Goal: Communication & Community: Answer question/provide support

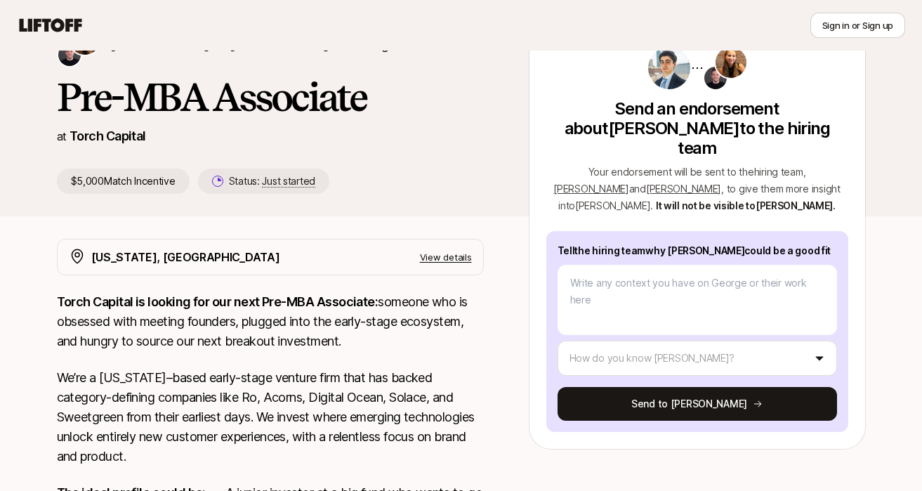
scroll to position [83, 0]
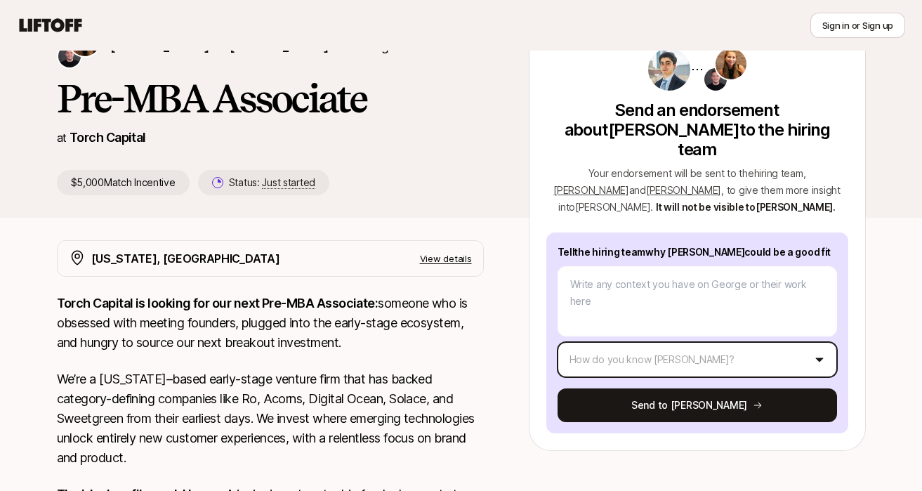
click at [611, 337] on html "New to Liftoff? See how it works Sign in or Sign up Sign in or Sign up [PERSON_…" at bounding box center [461, 162] width 922 height 491
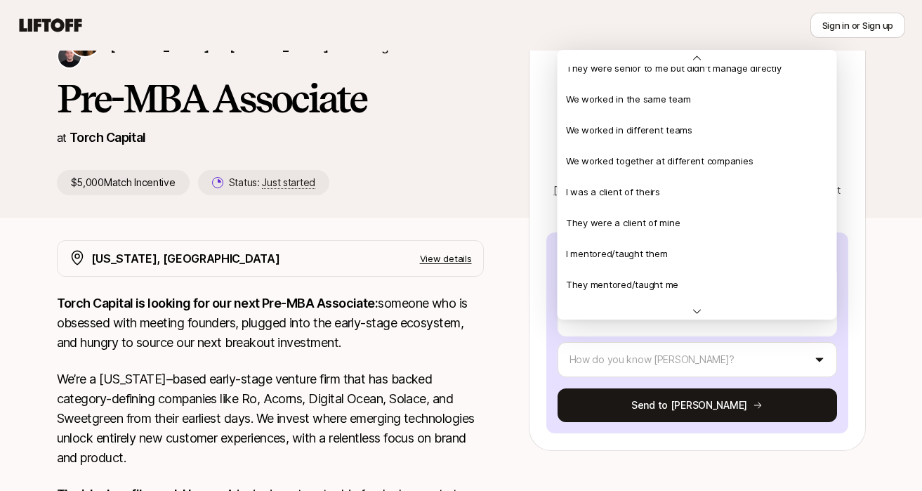
scroll to position [0, 0]
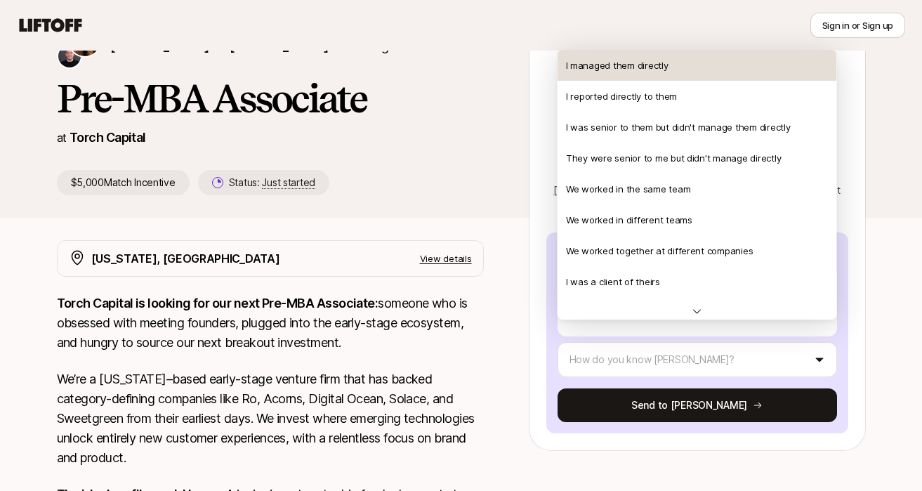
type textarea "x"
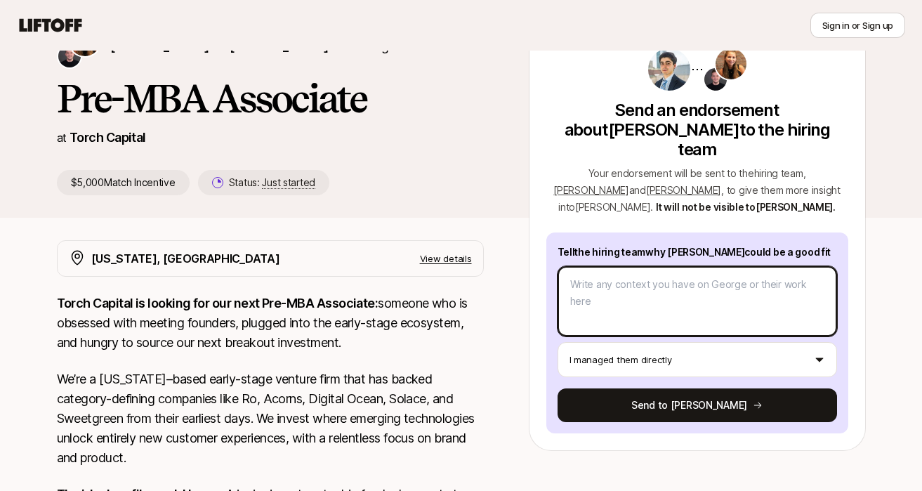
click at [611, 273] on textarea at bounding box center [697, 301] width 279 height 70
type textarea "I"
type textarea "x"
type textarea "I"
type textarea "x"
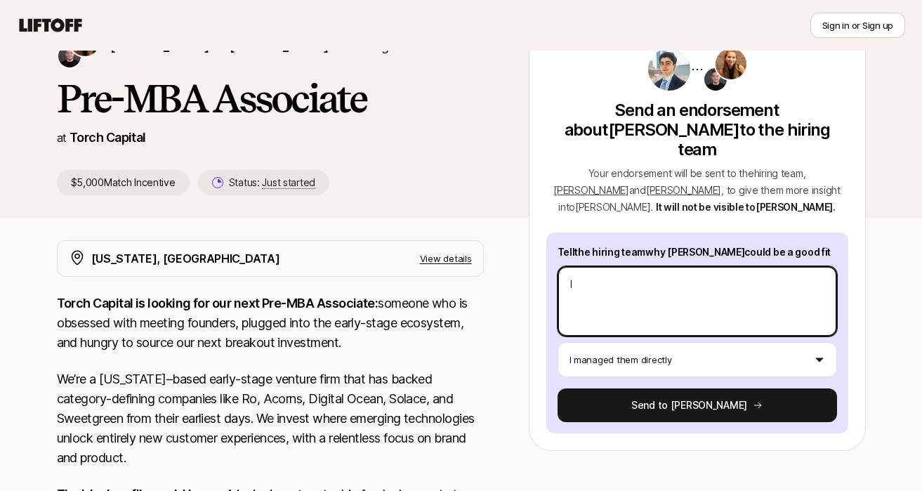
type textarea "I a"
type textarea "x"
type textarea "I am"
type textarea "x"
type textarea "I am"
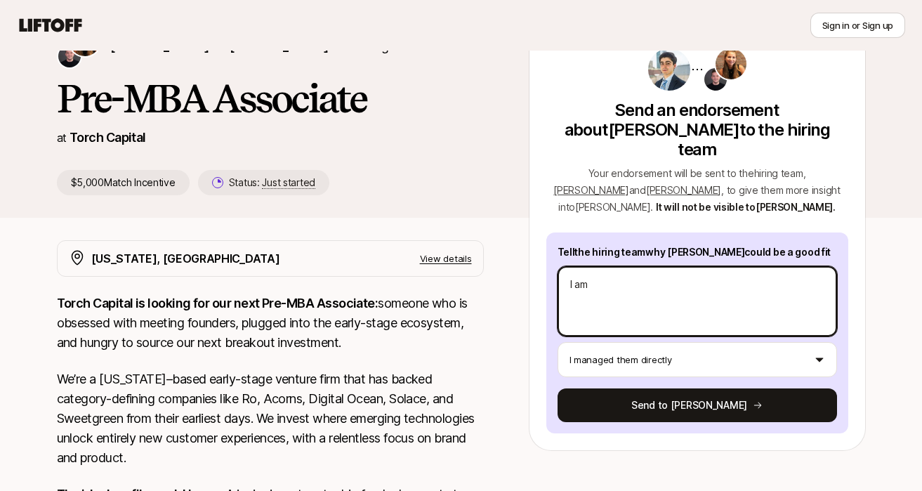
type textarea "x"
type textarea "I am f"
type textarea "x"
type textarea "I am fo"
type textarea "x"
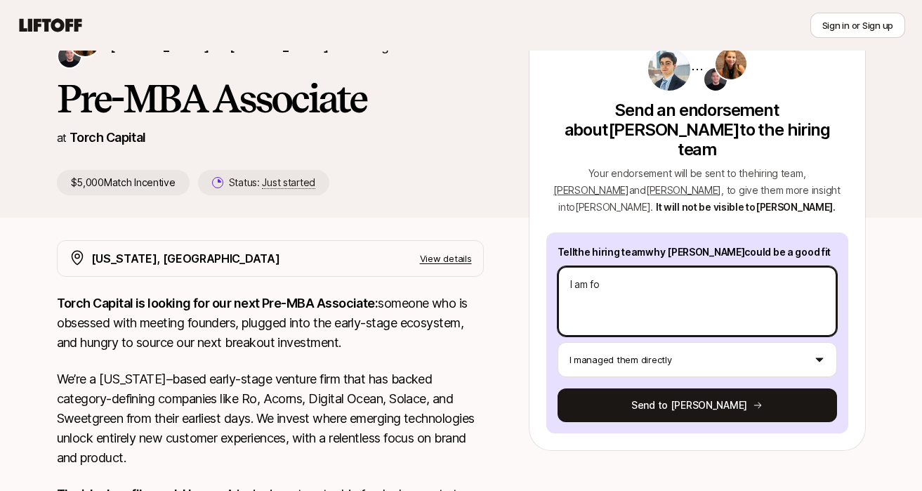
type textarea "I am fou"
type textarea "x"
type textarea "I am foun"
type textarea "x"
type textarea "I am found"
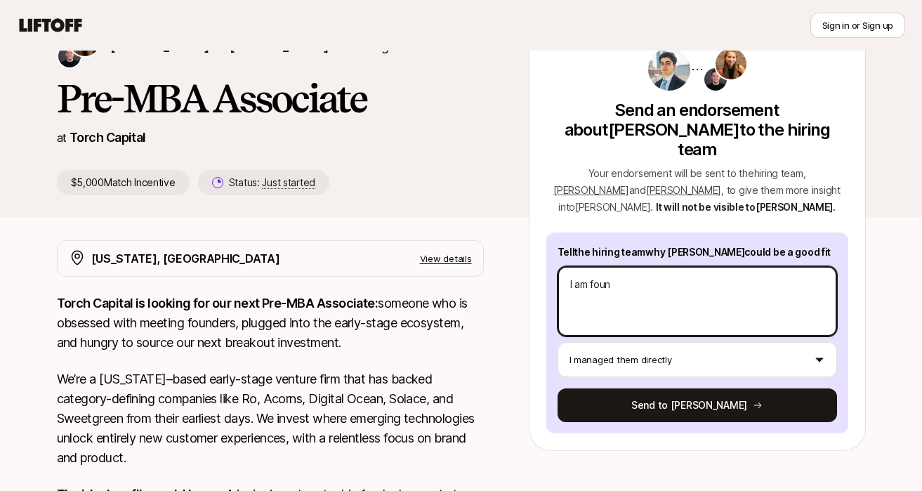
type textarea "x"
type textarea "I am founde"
type textarea "x"
type textarea "I am founder"
type textarea "x"
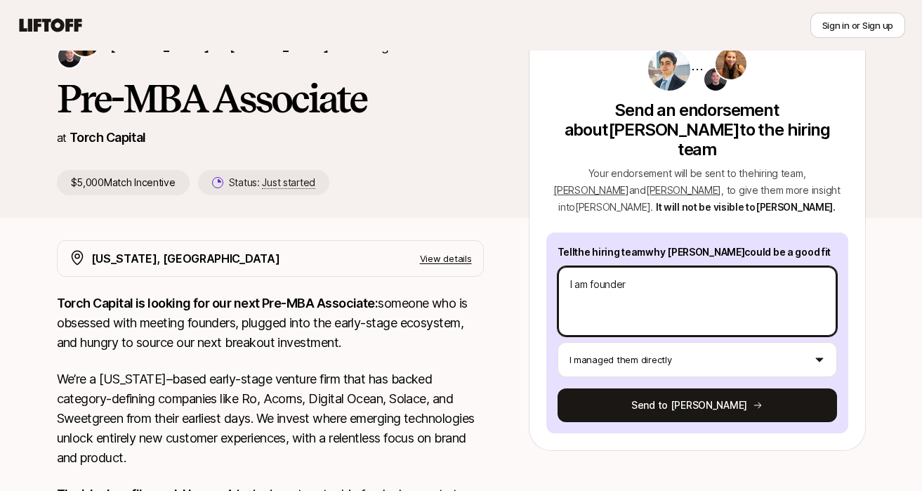
type textarea "I am founder"
type textarea "x"
type textarea "I am founder o"
type textarea "x"
type textarea "I am founder of"
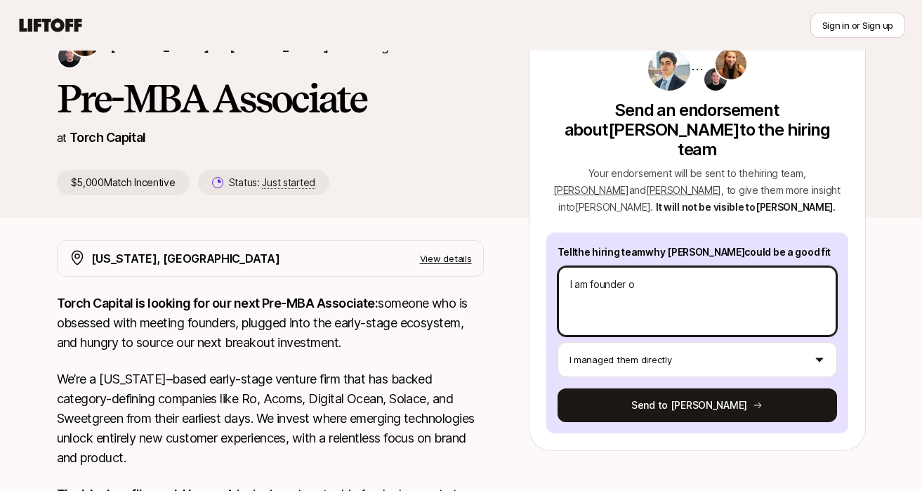
type textarea "x"
type textarea "I am founder of"
type textarea "x"
type textarea "I am founder of A"
type textarea "x"
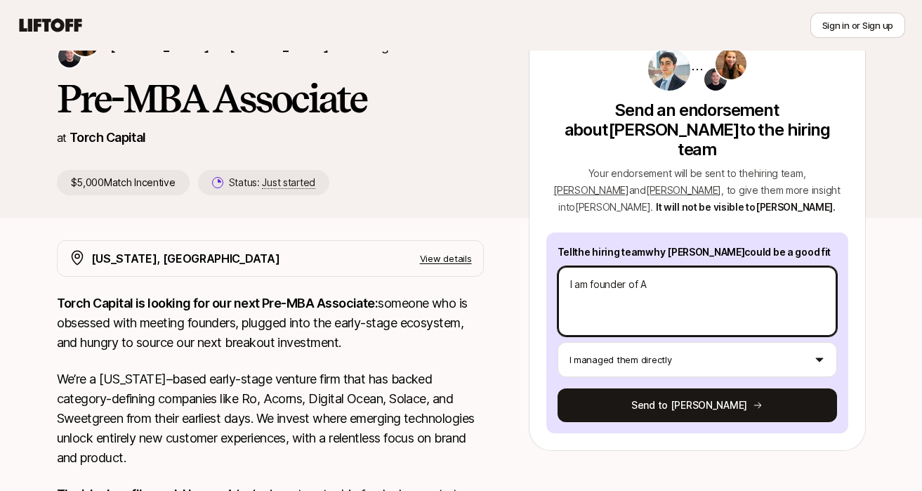
type textarea "I am founder of An"
type textarea "x"
type textarea "I am founder of [PERSON_NAME]"
type textarea "x"
type textarea "I am founder of Anal"
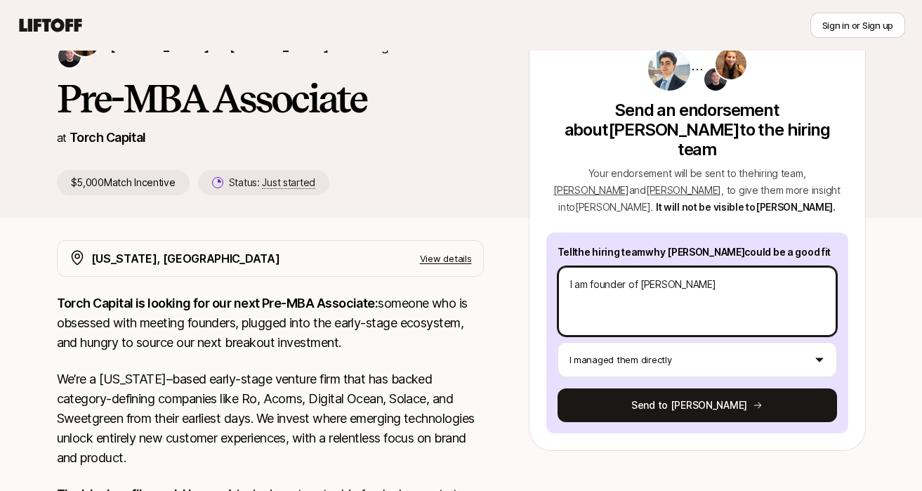
type textarea "x"
type textarea "I am founder of Analy"
type textarea "x"
type textarea "I am founder of Analyt"
type textarea "x"
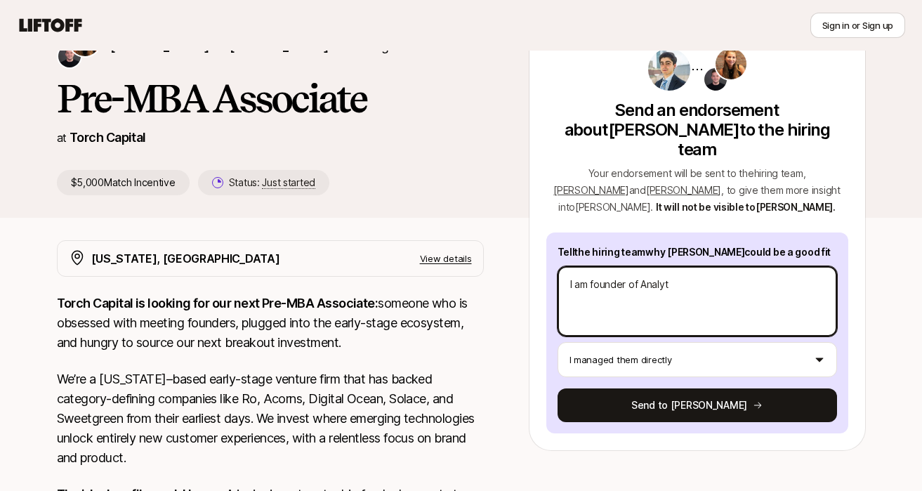
type textarea "I am founder of Analyti"
type textarea "x"
type textarea "I am founder of Analytiq"
type textarea "x"
type textarea "I am founder of AnalytiqH"
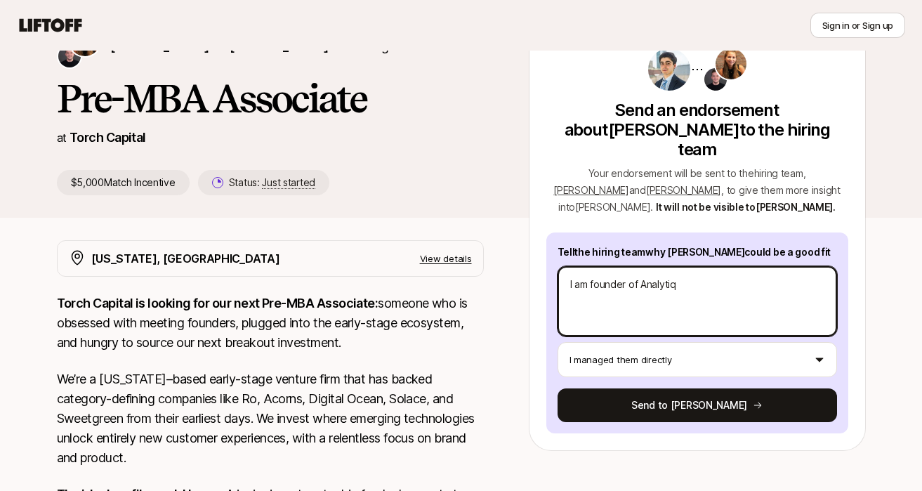
type textarea "x"
type textarea "I am founder of AnalytiqHu"
type textarea "x"
type textarea "I am founder of AnalytiqHub"
type textarea "x"
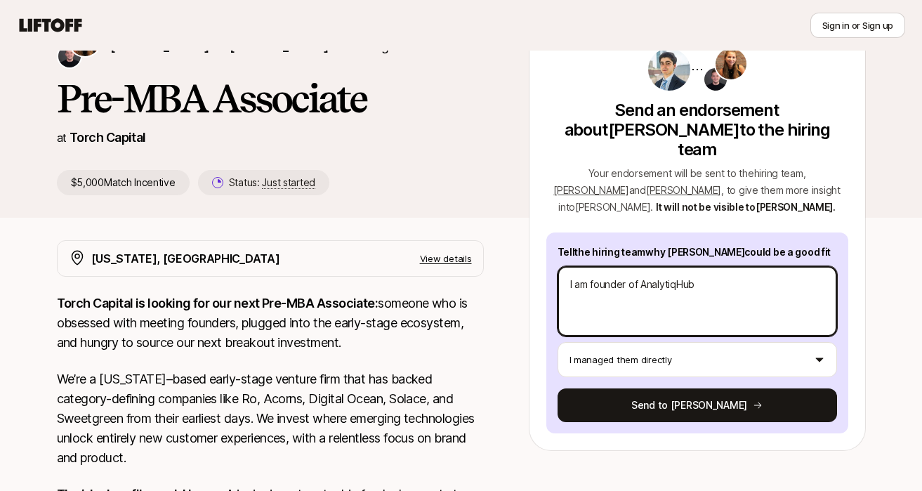
type textarea "I am founder of AnalytiqHub."
type textarea "x"
type textarea "I am founder of AnalytiqHub.c"
type textarea "x"
type textarea "I am founder of [DOMAIN_NAME]"
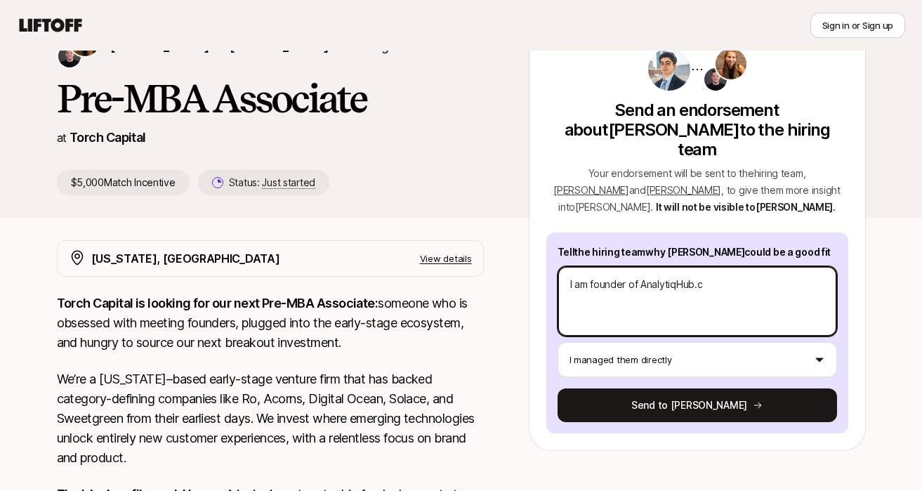
type textarea "x"
type textarea "I am founder of [DOMAIN_NAME]"
type textarea "x"
type textarea "I am founder of [DOMAIN_NAME]"
type textarea "x"
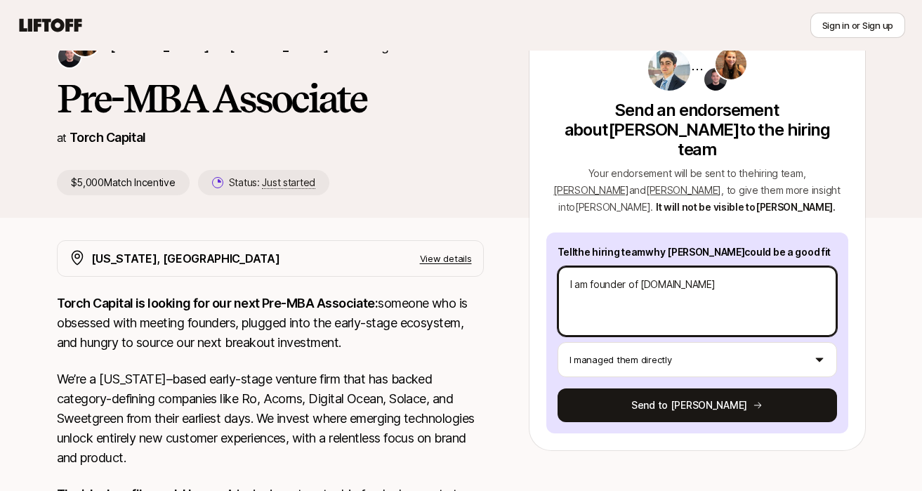
type textarea "I am founder of [DOMAIN_NAME]"
type textarea "x"
type textarea "I am founder of [DOMAIN_NAME],"
type textarea "x"
type textarea "I am founder of [DOMAIN_NAME],"
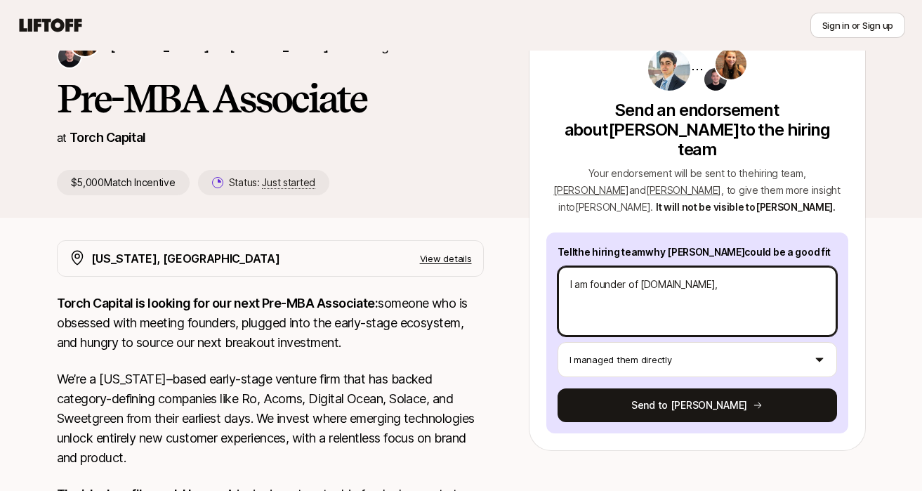
type textarea "x"
type textarea "I am founder of [DOMAIN_NAME], a"
type textarea "x"
type textarea "I am founder of [DOMAIN_NAME], a"
type textarea "x"
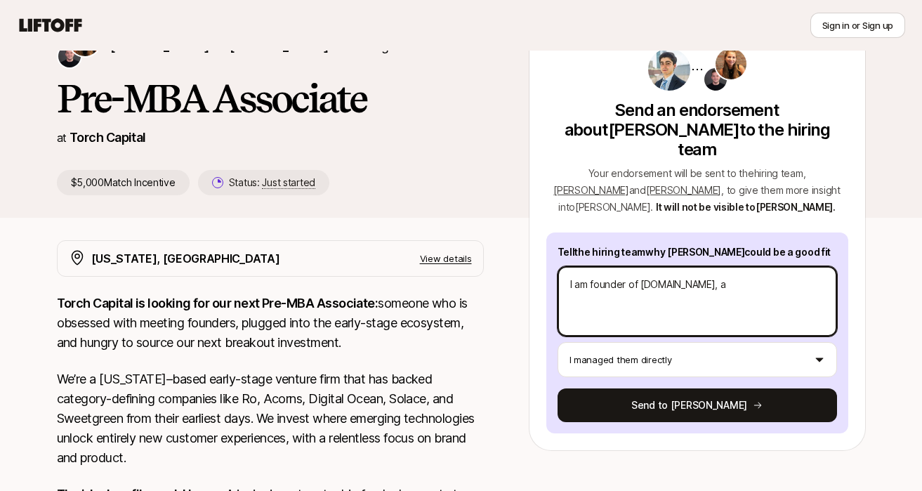
type textarea "I am founder of [DOMAIN_NAME], a c"
type textarea "x"
type textarea "I am founder of [DOMAIN_NAME], a"
type textarea "x"
type textarea "I am founder of [DOMAIN_NAME], a s"
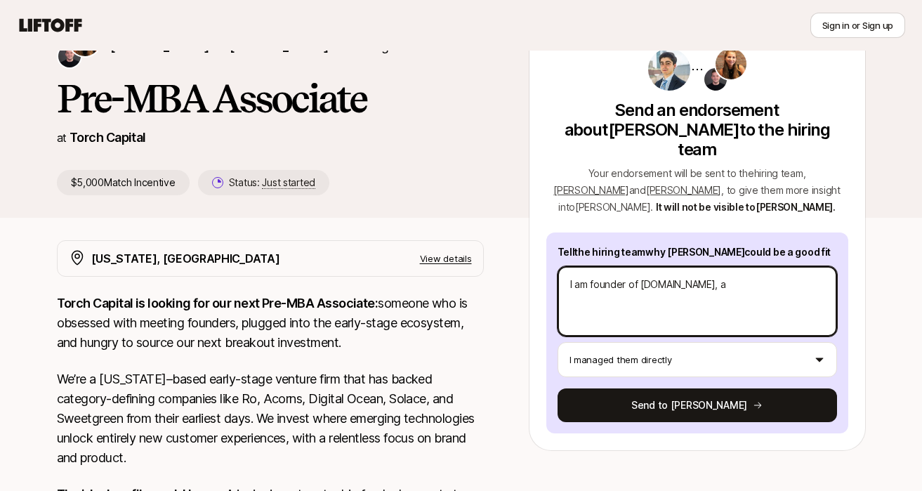
type textarea "x"
type textarea "I am founder of [DOMAIN_NAME], a so"
type textarea "x"
type textarea "I am founder of [DOMAIN_NAME], a sof"
type textarea "x"
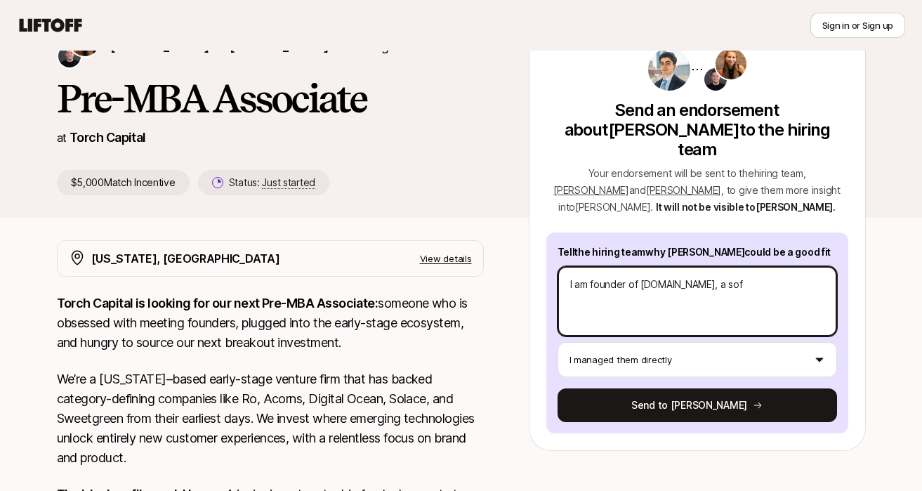
type textarea "I am founder of [DOMAIN_NAME], a soft"
type textarea "x"
type textarea "I am founder of [DOMAIN_NAME], a softw"
type textarea "x"
type textarea "I am founder of [DOMAIN_NAME], a softwa"
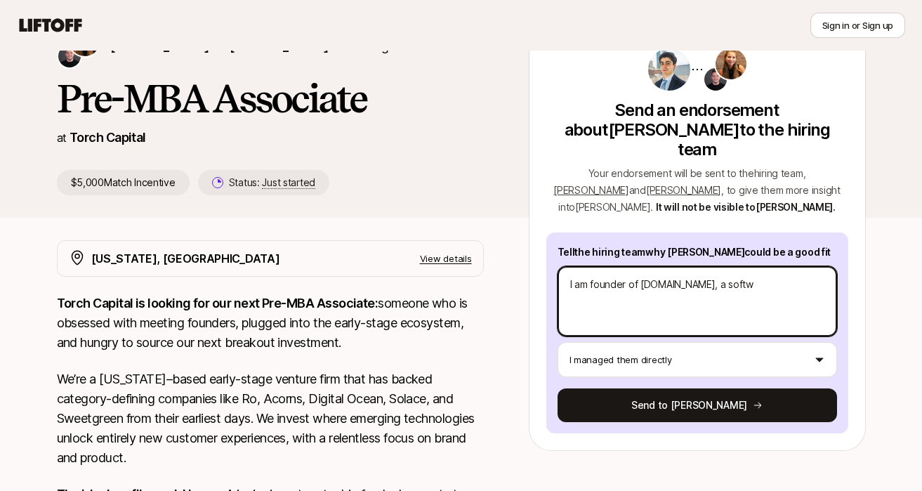
type textarea "x"
type textarea "I am founder of [DOMAIN_NAME], a softwar"
type textarea "x"
type textarea "I am founder of [DOMAIN_NAME], a software"
type textarea "x"
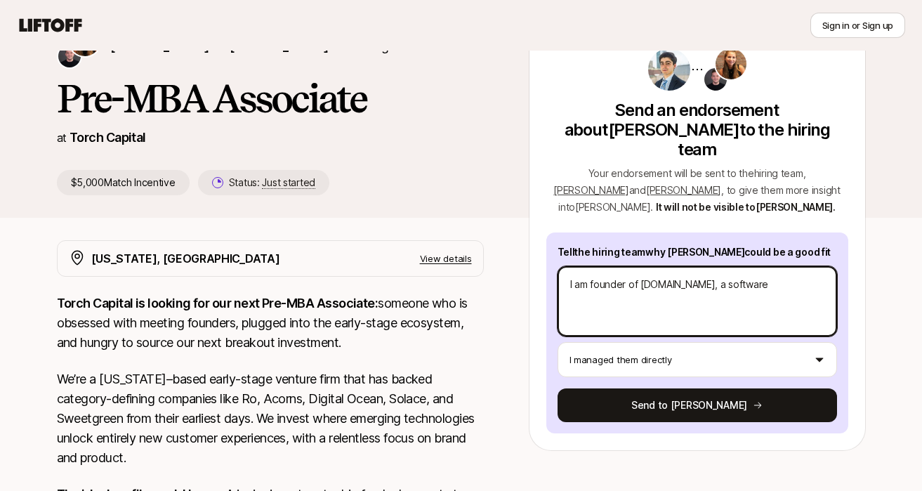
type textarea "I am founder of [DOMAIN_NAME], a software"
type textarea "x"
type textarea "I am founder of [DOMAIN_NAME], a software c"
type textarea "x"
type textarea "I am founder of [DOMAIN_NAME], a software co"
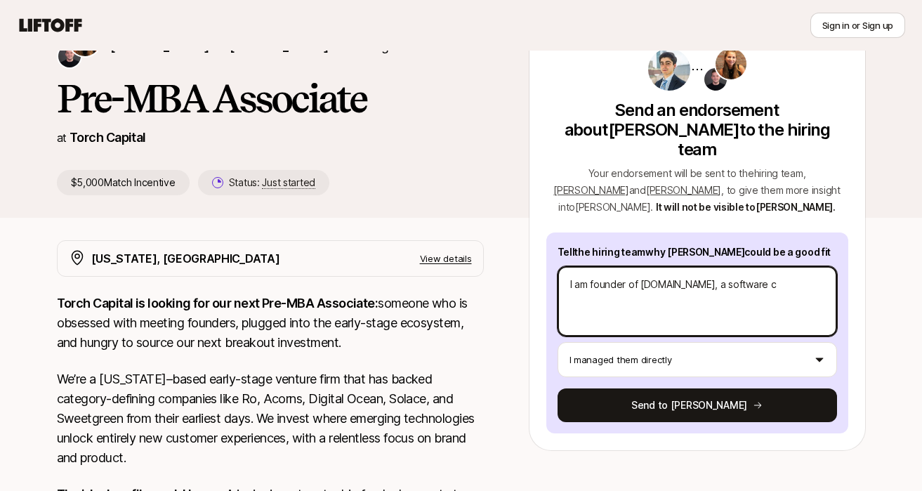
type textarea "x"
type textarea "I am founder of [DOMAIN_NAME], a software cou"
type textarea "x"
type textarea "I am founder of [DOMAIN_NAME], a software co"
type textarea "x"
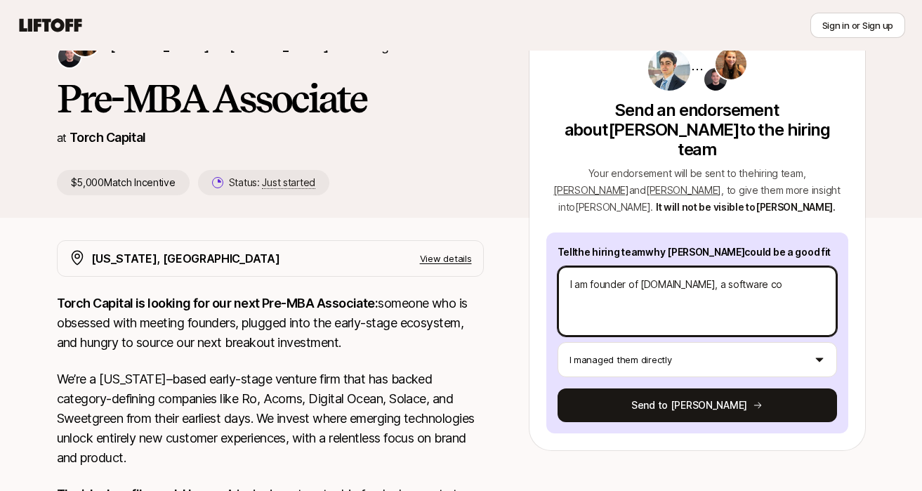
type textarea "I am founder of [DOMAIN_NAME], a software con"
type textarea "x"
type textarea "I am founder of [DOMAIN_NAME], a software cons"
type textarea "x"
type textarea "I am founder of [DOMAIN_NAME], a software consu"
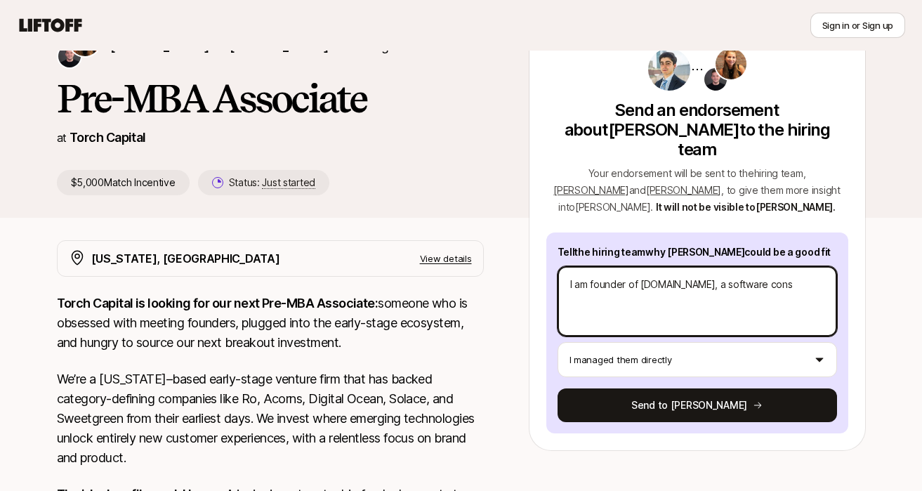
type textarea "x"
type textarea "I am founder of [DOMAIN_NAME], a software consul"
type textarea "x"
type textarea "I am founder of [DOMAIN_NAME], a software consuli"
type textarea "x"
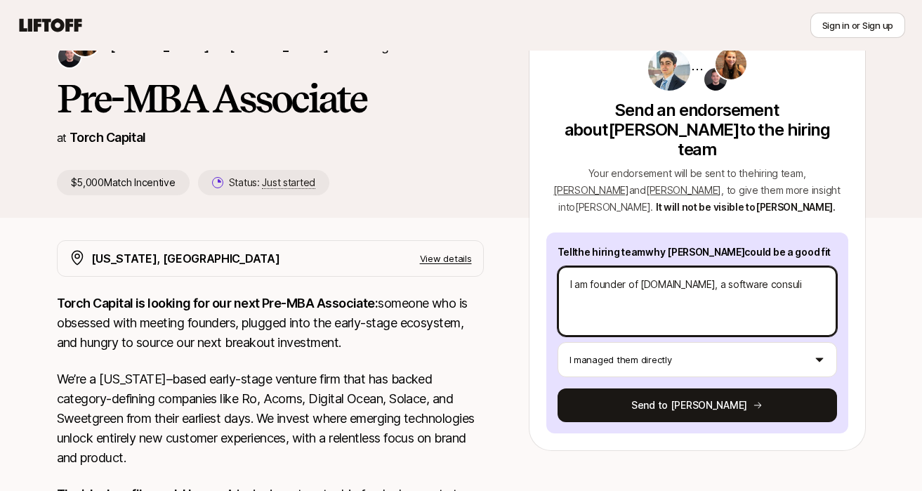
type textarea "I am founder of [DOMAIN_NAME], a software consul"
type textarea "x"
type textarea "I am founder of [DOMAIN_NAME], a software consuli"
type textarea "x"
type textarea "I am founder of [DOMAIN_NAME], a software consulin"
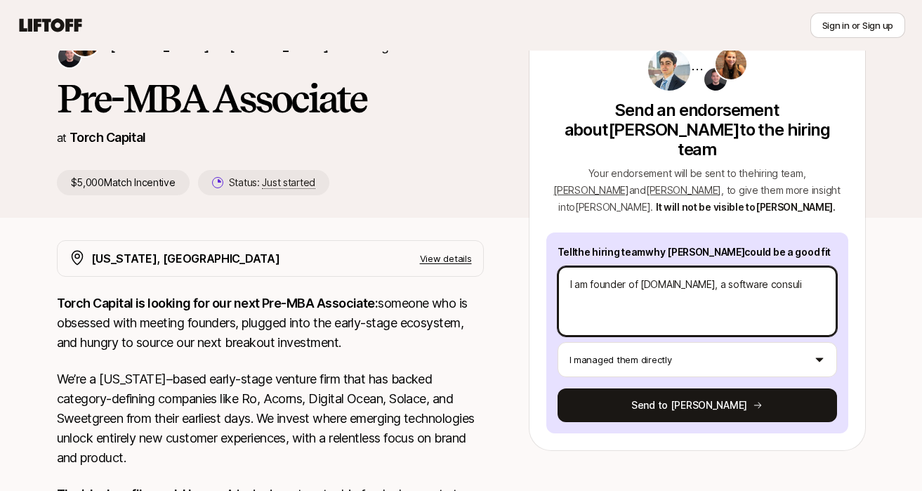
type textarea "x"
type textarea "I am founder of [DOMAIN_NAME], a software consuling"
type textarea "x"
type textarea "I am founder of [DOMAIN_NAME], a software consuling"
type textarea "x"
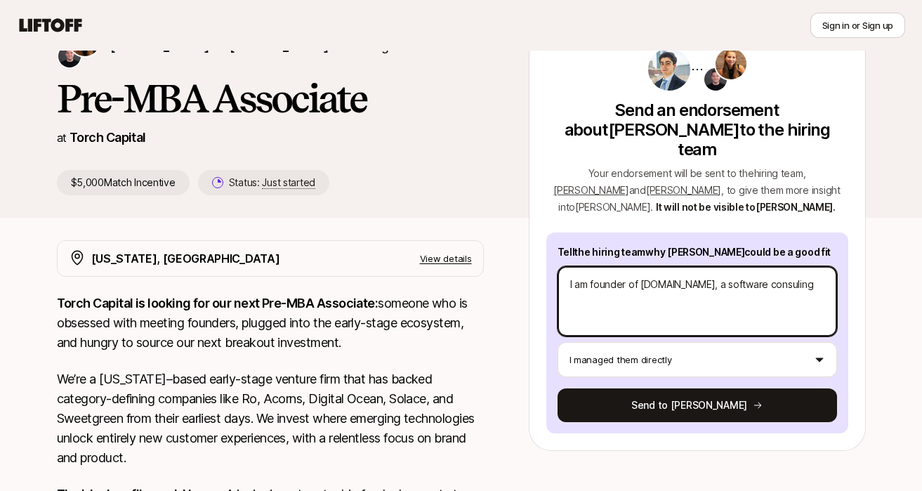
type textarea "I am founder of [DOMAIN_NAME], a software consuling"
type textarea "x"
type textarea "I am founder of [DOMAIN_NAME], a software consulin"
type textarea "x"
type textarea "I am founder of [DOMAIN_NAME], a software consuli"
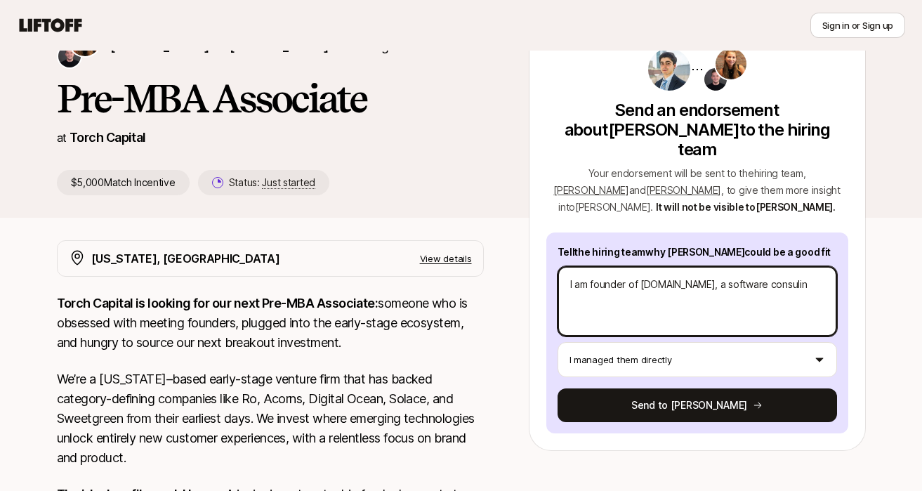
type textarea "x"
type textarea "I am founder of [DOMAIN_NAME], a software consul"
type textarea "x"
type textarea "I am founder of [DOMAIN_NAME], a software consult"
type textarea "x"
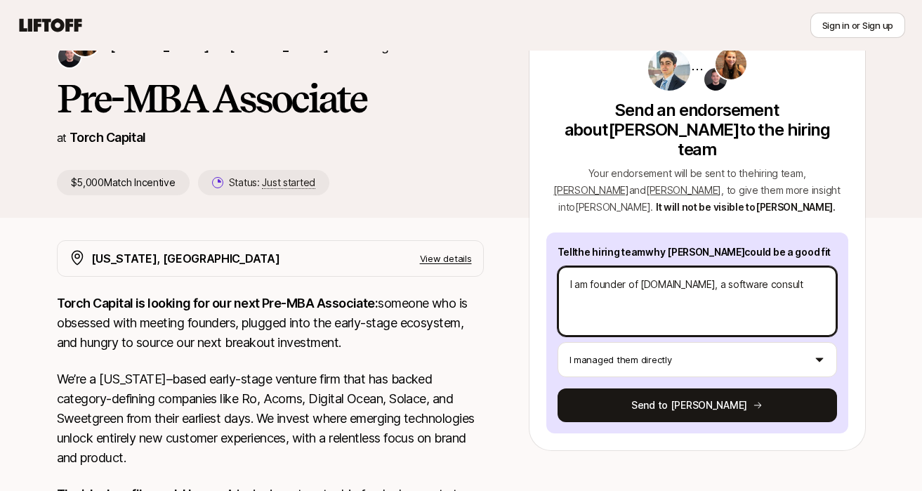
type textarea "I am founder of [DOMAIN_NAME], a software consulti"
type textarea "x"
type textarea "I am founder of [DOMAIN_NAME], a software consultin"
type textarea "x"
type textarea "I am founder of [DOMAIN_NAME], a software consulting"
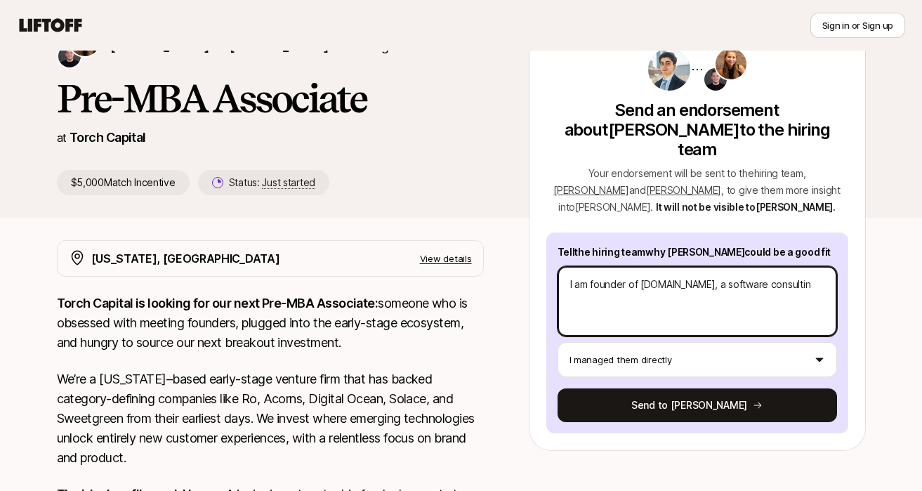
type textarea "x"
type textarea "I am founder of [DOMAIN_NAME], a software consulting"
type textarea "x"
type textarea "I am founder of [DOMAIN_NAME], a software consulting c"
type textarea "x"
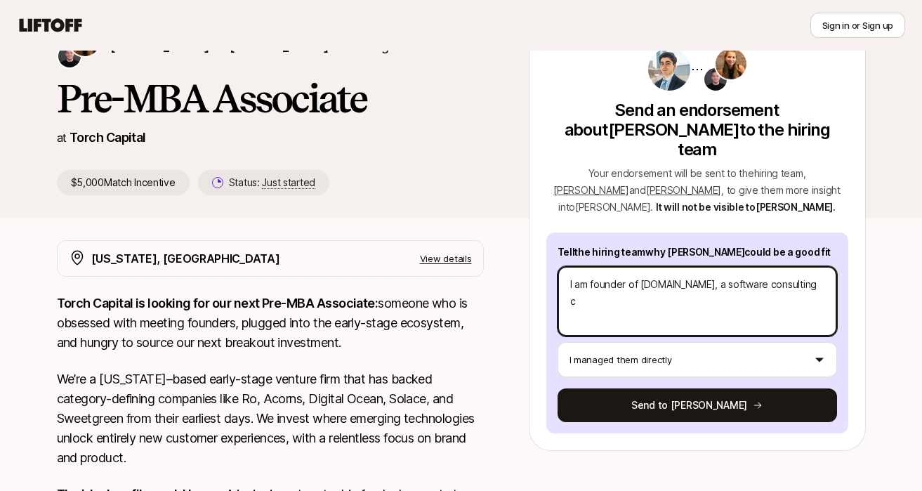
type textarea "I am founder of [DOMAIN_NAME], a software consulting co"
type textarea "x"
type textarea "I am founder of [DOMAIN_NAME], a software consulting com"
type textarea "x"
type textarea "I am founder of [DOMAIN_NAME], a software consulting comp"
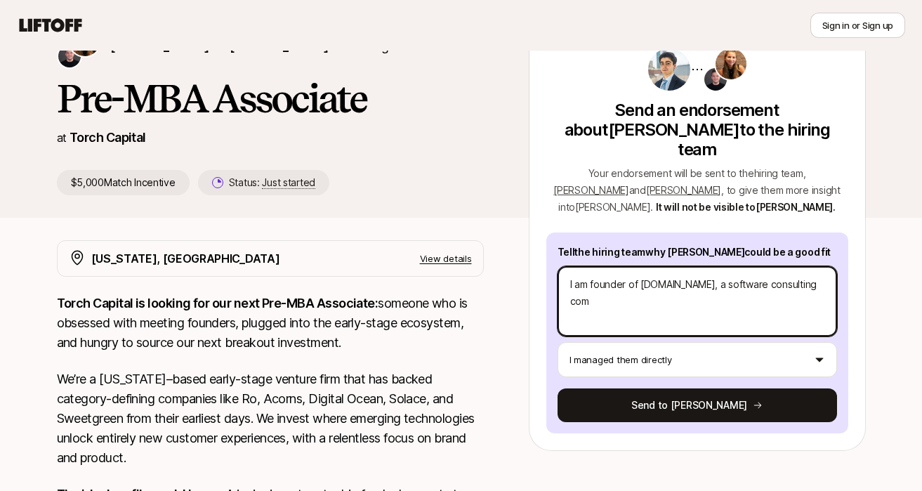
type textarea "x"
type textarea "I am founder of [DOMAIN_NAME], a software consulting compn"
type textarea "x"
type textarea "I am founder of [DOMAIN_NAME], a software consulting compny"
type textarea "x"
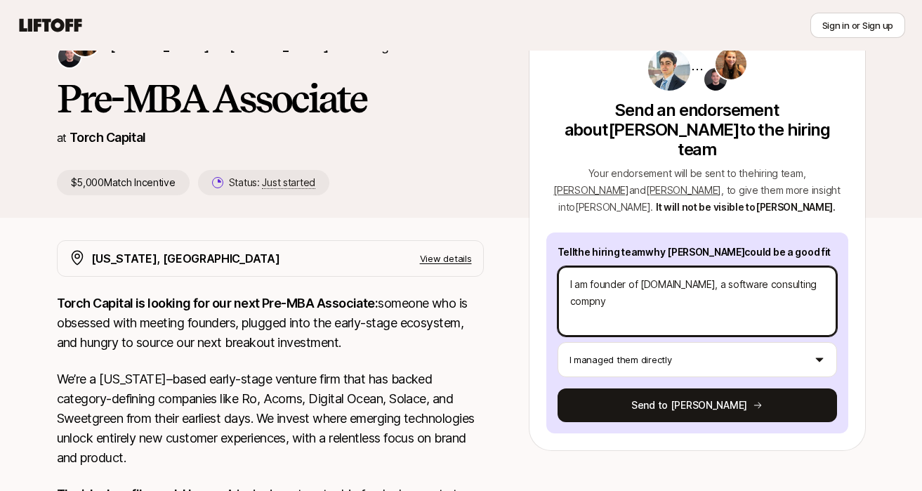
type textarea "I am founder of [DOMAIN_NAME], a software consulting compn"
type textarea "x"
type textarea "I am founder of [DOMAIN_NAME], a software consulting comp"
type textarea "x"
type textarea "I am founder of [DOMAIN_NAME], a software consulting compa"
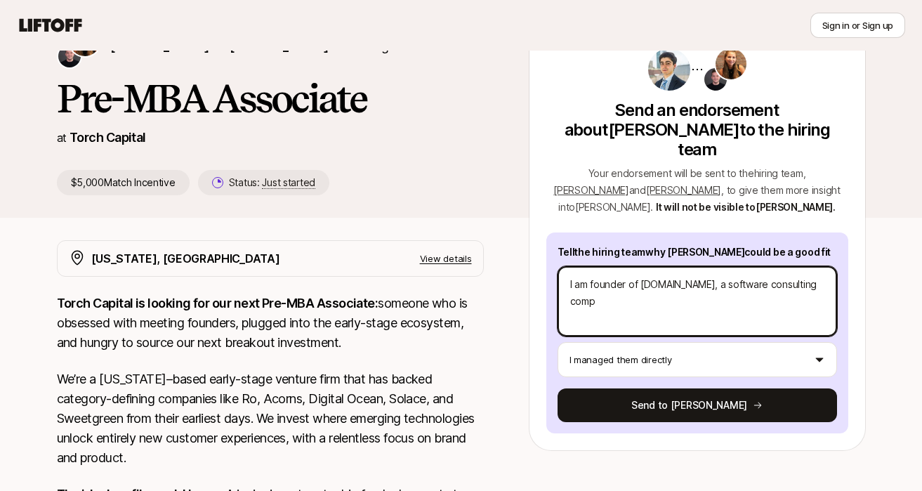
type textarea "x"
type textarea "I am founder of [DOMAIN_NAME], a software consulting compan"
type textarea "x"
type textarea "I am founder of [DOMAIN_NAME], a software consulting company"
type textarea "x"
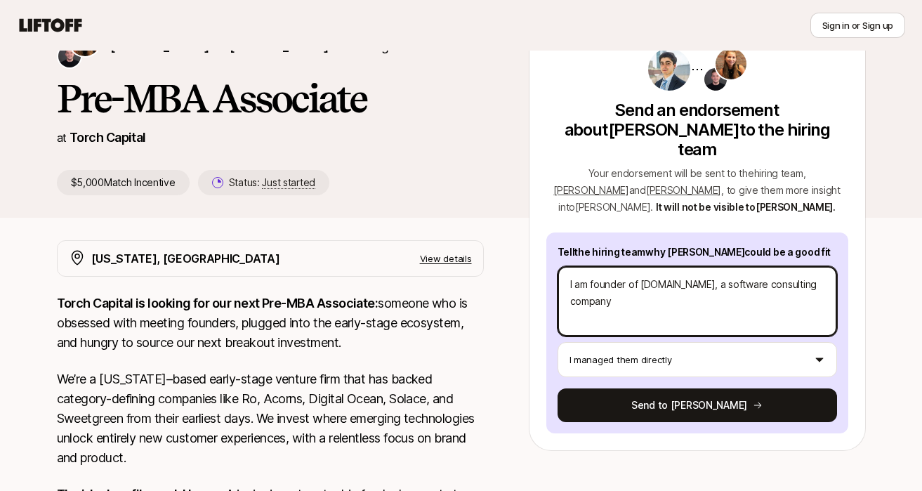
type textarea "I am founder of [DOMAIN_NAME], a software consulting company."
type textarea "x"
click at [569, 269] on textarea "I am founder of [DOMAIN_NAME], a software consulting company." at bounding box center [697, 301] width 279 height 70
type textarea "HI am founder of [DOMAIN_NAME], a software consulting company."
type textarea "x"
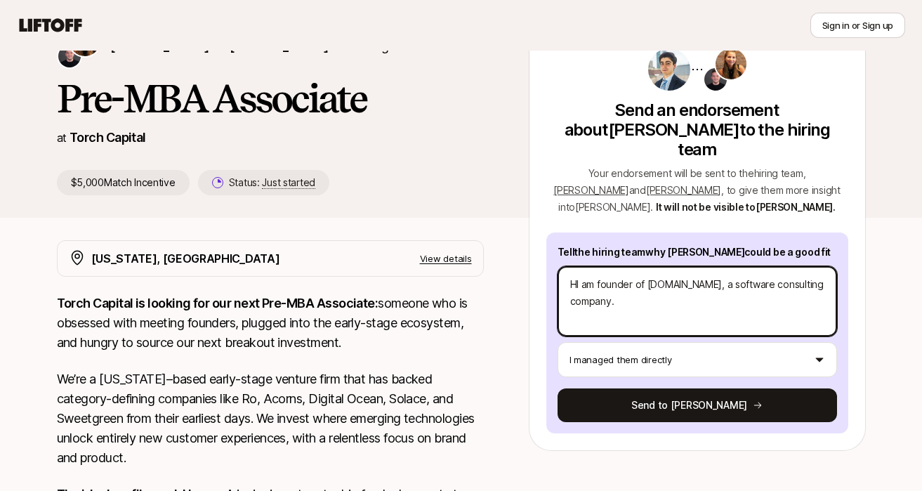
type textarea "HeI am founder of [DOMAIN_NAME], a software consulting company."
type textarea "x"
type textarea "HelI am founder of [DOMAIN_NAME], a software consulting company."
type textarea "x"
type textarea "HellI am founder of [DOMAIN_NAME], a software consulting company."
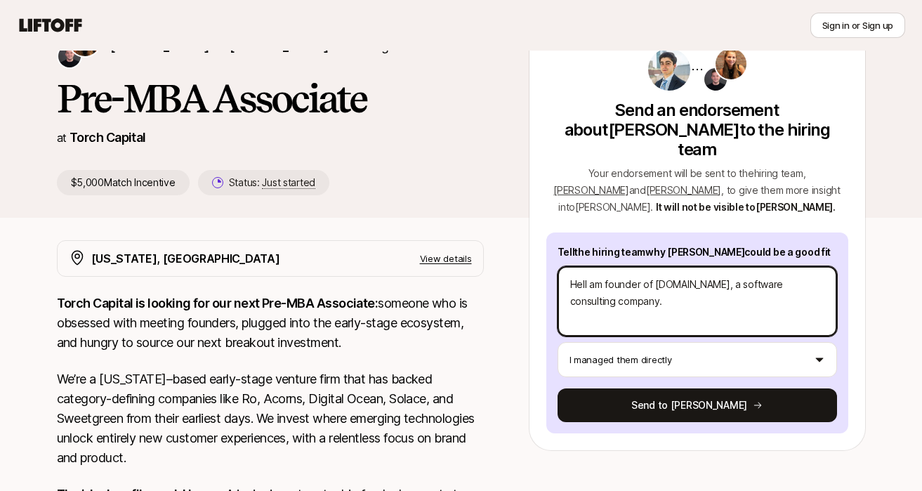
type textarea "x"
type textarea "HelloI am founder of [DOMAIN_NAME], a software consulting company."
type textarea "x"
type textarea "Hello,I am founder of [DOMAIN_NAME], a software consulting company."
type textarea "x"
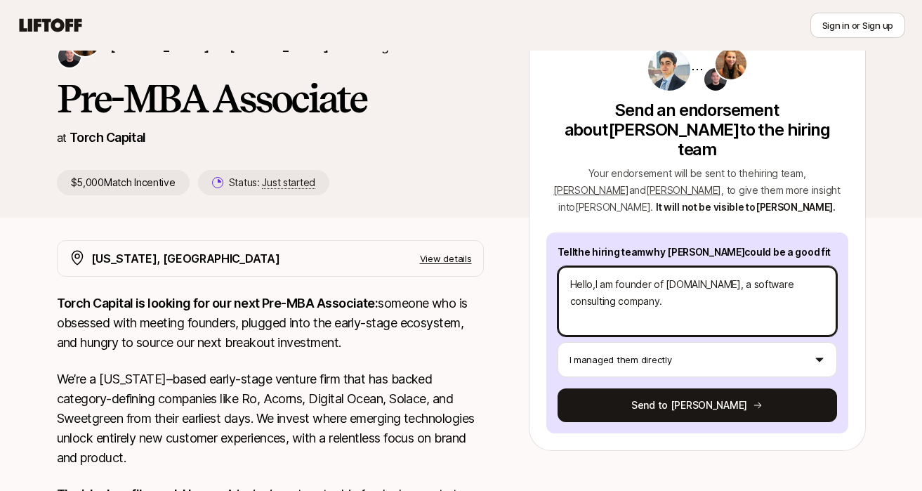
type textarea "Hello, I am founder of [DOMAIN_NAME], a software consulting company."
type textarea "x"
click at [617, 266] on textarea "Hello, I am founder of [DOMAIN_NAME], a software consulting company." at bounding box center [697, 301] width 279 height 70
type textarea "Hello, I am founder of [DOMAIN_NAME], a software consulting company."
type textarea "x"
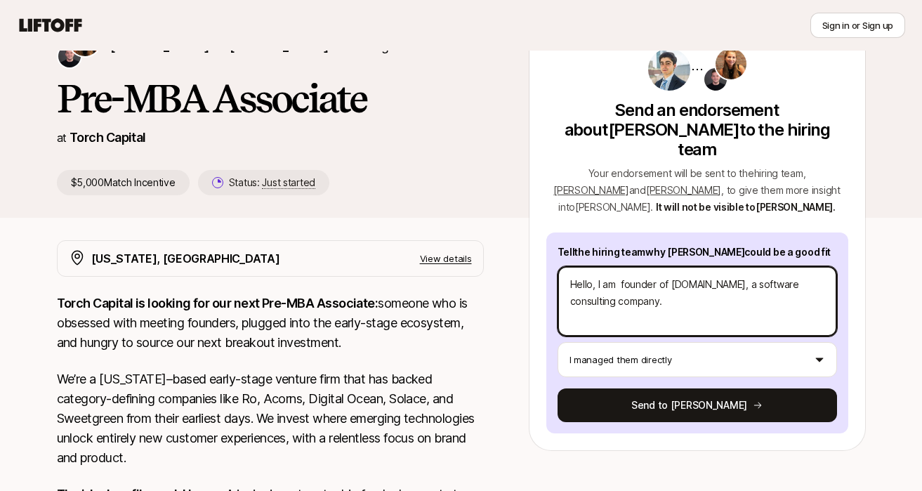
type textarea "Hello, I am t founder of [DOMAIN_NAME], a software consulting company."
type textarea "x"
type textarea "Hello, I am th founder of [DOMAIN_NAME], a software consulting company."
type textarea "x"
type textarea "Hello, I am the founder of [DOMAIN_NAME], a software consulting company."
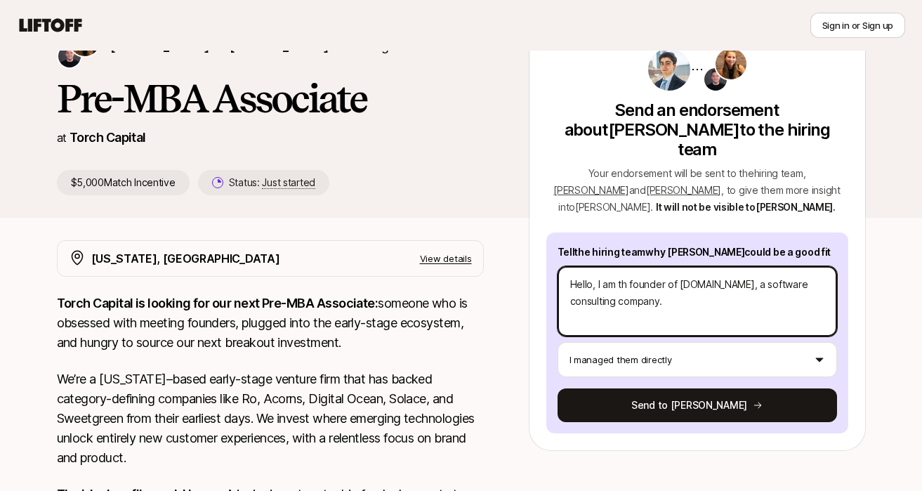
type textarea "x"
click at [669, 274] on textarea "Hello, I am the founder of [DOMAIN_NAME], a software consulting company." at bounding box center [697, 301] width 279 height 70
type textarea "Hello, I am the founder of [DOMAIN_NAME], a software consulting company."
type textarea "x"
type textarea "Hello, I am the founder of [DOMAIN_NAME], a software consulting company. F"
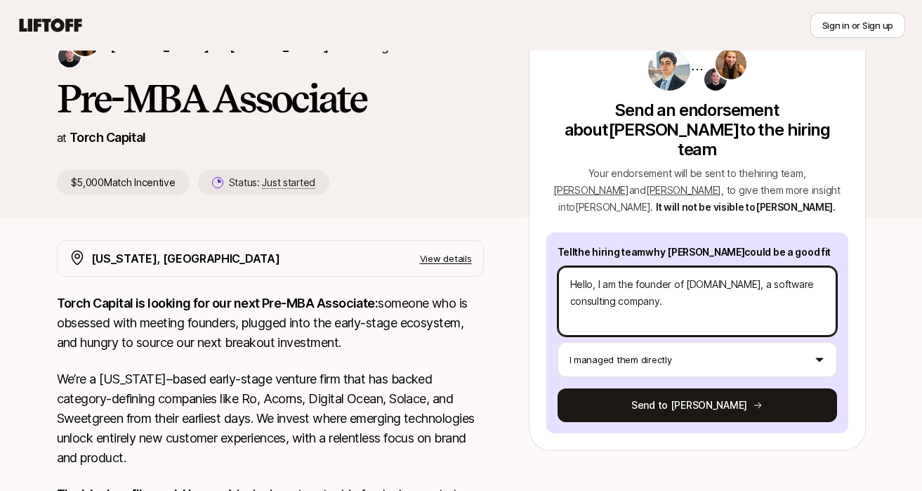
type textarea "x"
type textarea "Hello, I am the founder of [DOMAIN_NAME], a software consulting company."
type textarea "x"
type textarea "Hello, I am the founder of [DOMAIN_NAME], a software consulting company. I"
type textarea "x"
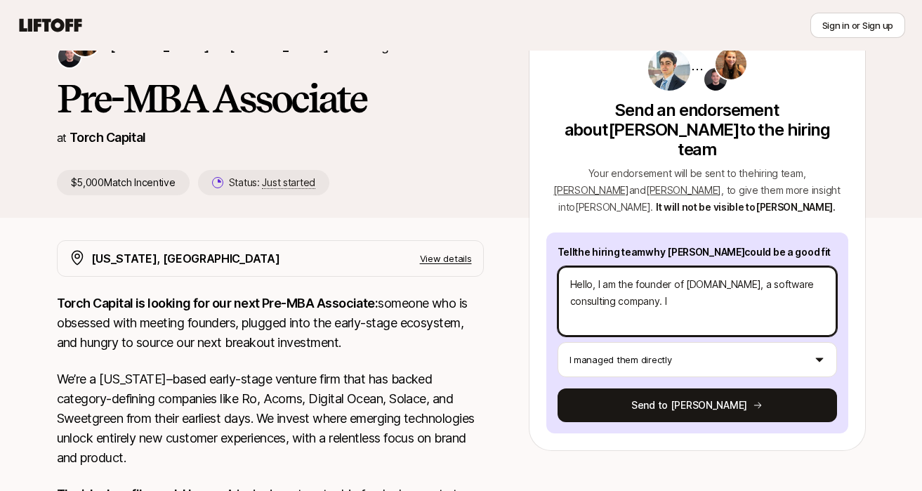
type textarea "Hello, I am the founder of [DOMAIN_NAME], a software consulting company. I"
type textarea "x"
type textarea "Hello, I am the founder of [DOMAIN_NAME], a software consulting company. I m"
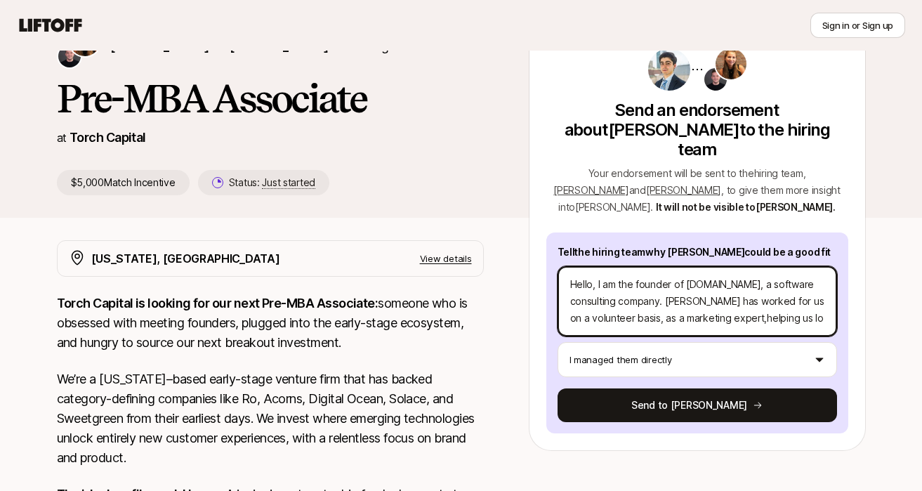
click at [762, 267] on textarea "Hello, I am the founder of [DOMAIN_NAME], a software consulting company. [PERSO…" at bounding box center [697, 301] width 279 height 70
click at [770, 287] on textarea "Hello, I am the founder of [DOMAIN_NAME] and [URL], a software consulting compa…" at bounding box center [697, 301] width 279 height 70
drag, startPoint x: 770, startPoint y: 284, endPoint x: 627, endPoint y: 289, distance: 143.3
click at [627, 289] on textarea "Hello, I am the founder of [DOMAIN_NAME] and [URL], a software consulting compa…" at bounding box center [697, 301] width 279 height 70
click at [685, 282] on textarea "Hello, I am the founder of [DOMAIN_NAME] and [URL]. [PERSON_NAME] has worked fo…" at bounding box center [697, 301] width 279 height 70
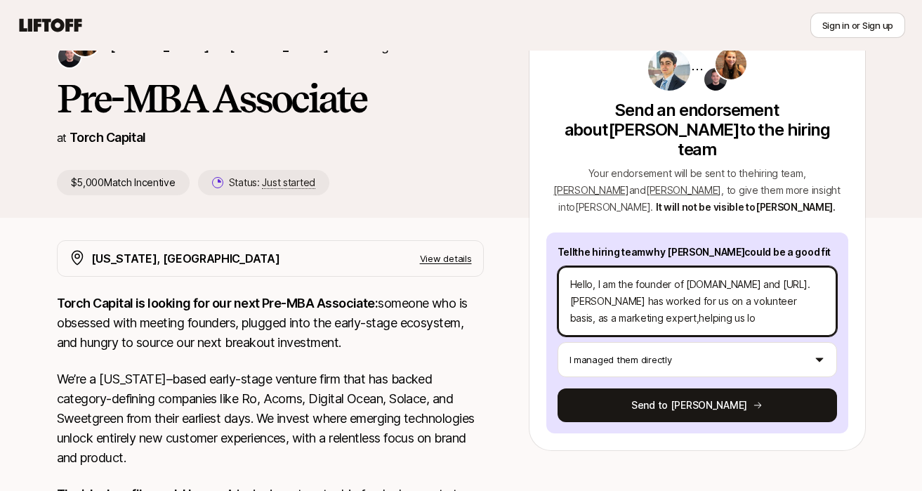
click at [633, 280] on textarea "Hello, I am the founder of [DOMAIN_NAME] and [URL]. [PERSON_NAME] has worked fo…" at bounding box center [697, 301] width 279 height 70
click at [668, 284] on textarea "Hello, I am the founder of [DOMAIN_NAME] and [URL]. [PERSON_NAME] has worked fo…" at bounding box center [697, 301] width 279 height 70
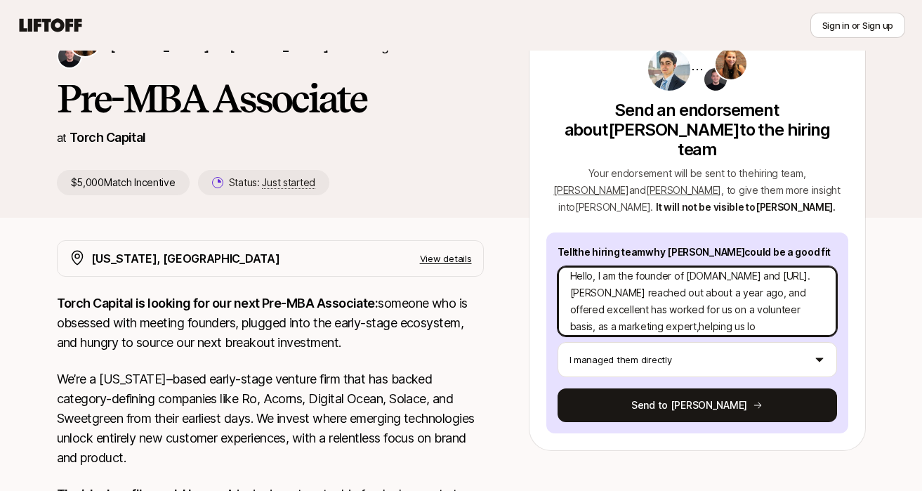
drag, startPoint x: 647, startPoint y: 291, endPoint x: 723, endPoint y: 301, distance: 77.3
click at [723, 301] on textarea "Hello, I am the founder of [DOMAIN_NAME] and [URL]. [PERSON_NAME] reached out a…" at bounding box center [697, 301] width 279 height 70
click at [611, 306] on textarea "Hello, I am the founder of [DOMAIN_NAME] and [URL]. [PERSON_NAME] reached out a…" at bounding box center [697, 301] width 279 height 70
click at [744, 308] on textarea "Hello, I am the founder of [DOMAIN_NAME] and [URL]. [PERSON_NAME] reached out a…" at bounding box center [697, 301] width 279 height 70
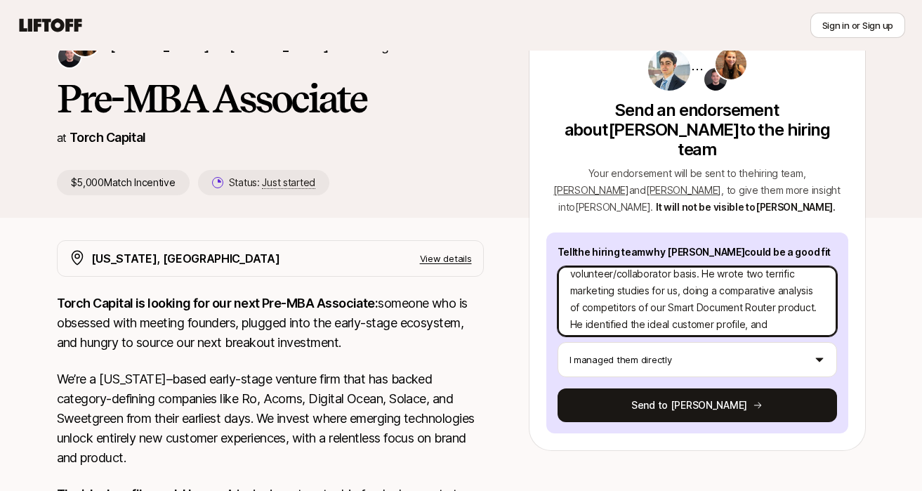
scroll to position [67, 0]
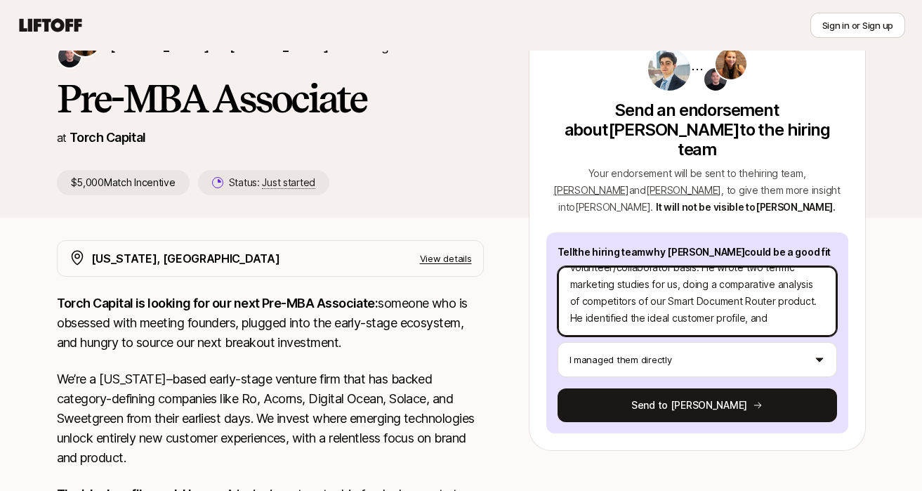
click at [619, 299] on textarea "Hello, I am the founder of [DOMAIN_NAME] and [URL]. [PERSON_NAME] reached out a…" at bounding box center [697, 301] width 279 height 70
click at [766, 298] on textarea "Hello, I am the founder of [DOMAIN_NAME] and [URL]. [PERSON_NAME] reached out a…" at bounding box center [697, 301] width 279 height 70
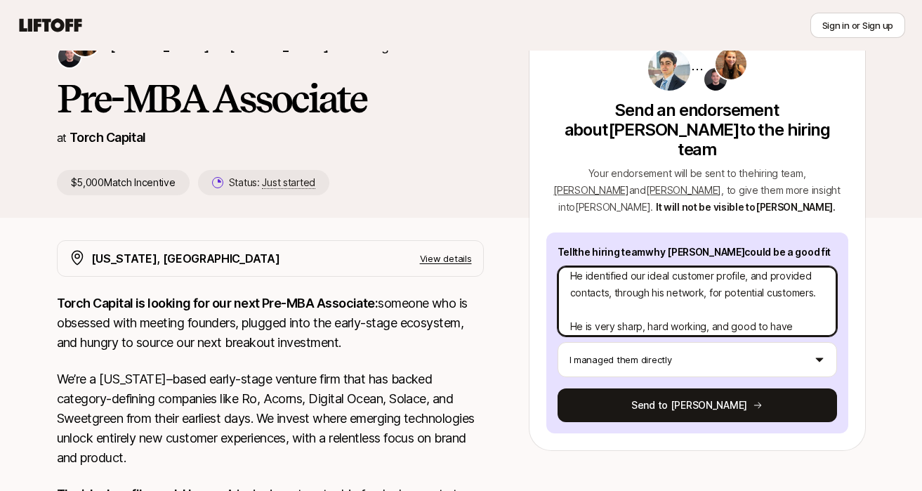
scroll to position [124, 0]
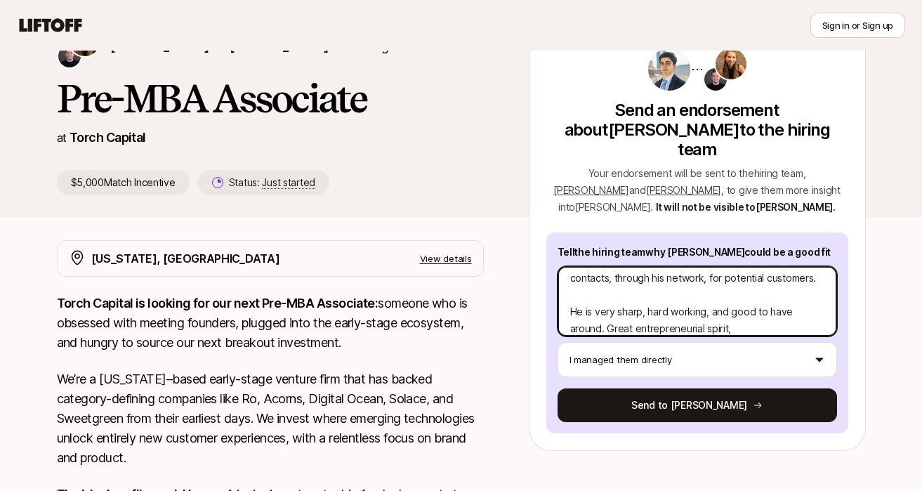
click at [611, 308] on textarea "Hello, I am the founder of [DOMAIN_NAME] and [URL]. [PERSON_NAME] reached out a…" at bounding box center [697, 301] width 279 height 70
click at [761, 299] on textarea "Hello, I am the founder of [DOMAIN_NAME] and [URL]. [PERSON_NAME] reached out a…" at bounding box center [697, 301] width 279 height 70
click at [760, 310] on textarea "Hello, I am the founder of [DOMAIN_NAME] and [URL]. [PERSON_NAME] reached out a…" at bounding box center [697, 301] width 279 height 70
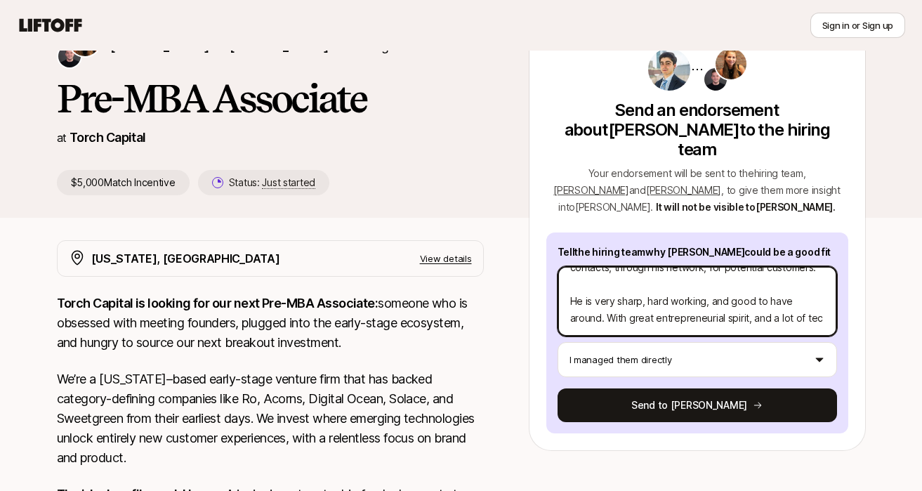
scroll to position [135, 0]
click at [617, 296] on textarea "Hello, I am the founder of [DOMAIN_NAME] and [URL]. [PERSON_NAME] reached out a…" at bounding box center [697, 301] width 279 height 70
drag, startPoint x: 777, startPoint y: 301, endPoint x: 813, endPoint y: 303, distance: 36.6
click at [813, 303] on textarea "Hello, I am the founder of [DOMAIN_NAME] and [URL]. [PERSON_NAME] reached out a…" at bounding box center [697, 301] width 279 height 70
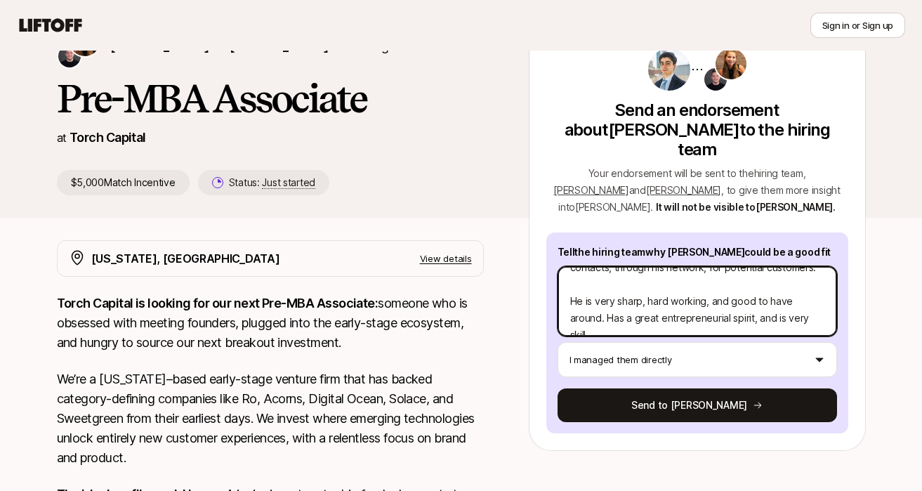
scroll to position [141, 0]
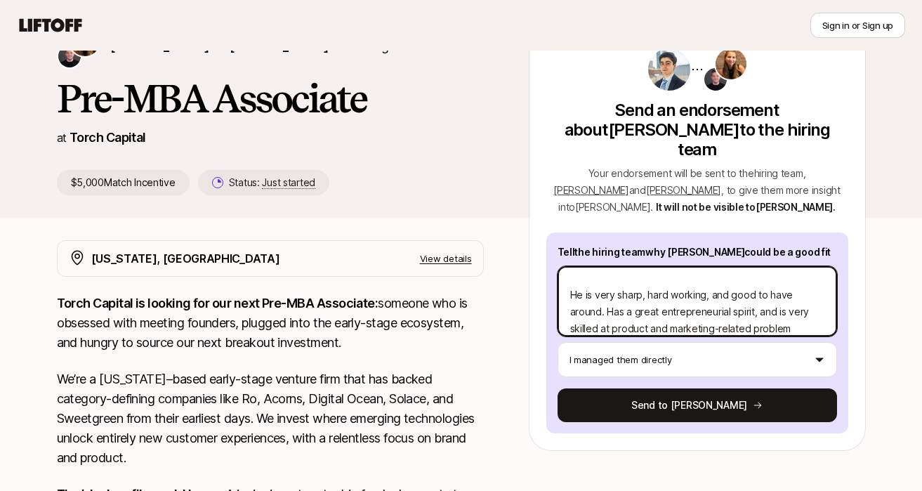
click at [723, 278] on textarea "Hello, I am the founder of [DOMAIN_NAME] and [URL]. [PERSON_NAME] reached out a…" at bounding box center [697, 301] width 279 height 70
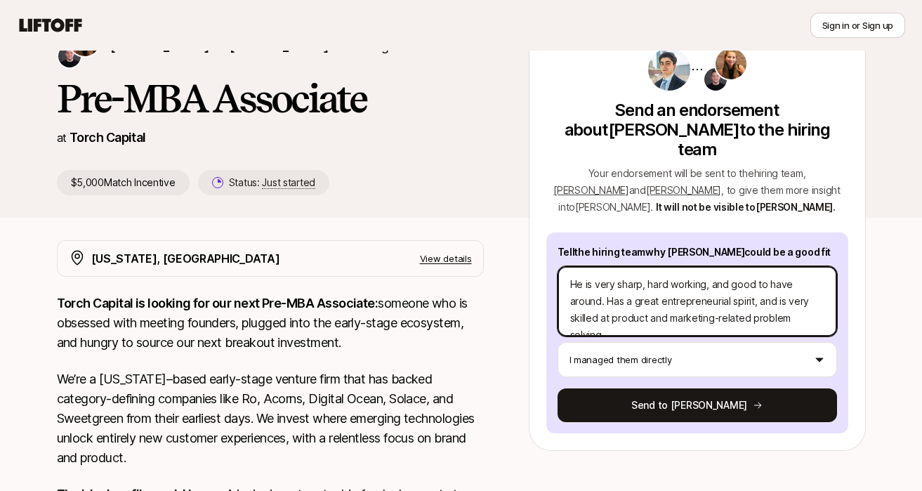
click at [822, 298] on textarea "Hello, I am the founder of [DOMAIN_NAME] and [URL]. [PERSON_NAME] reached out a…" at bounding box center [697, 301] width 279 height 70
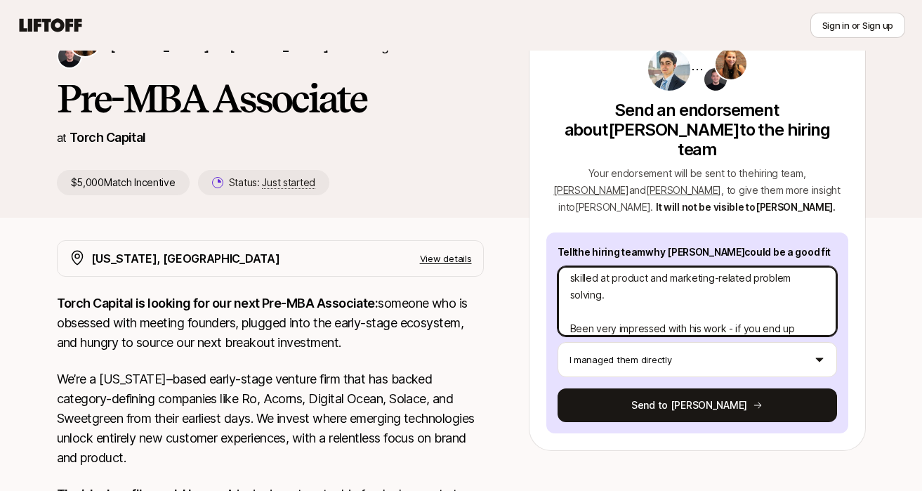
scroll to position [0, 0]
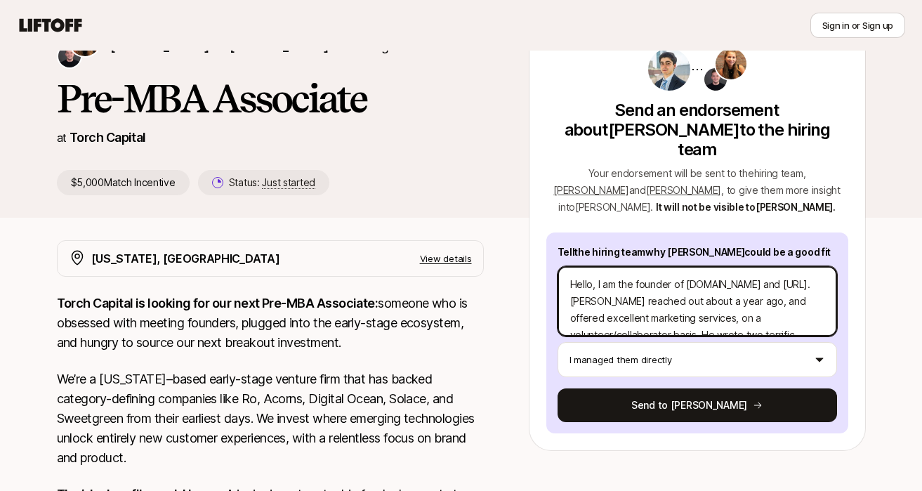
drag, startPoint x: 818, startPoint y: 309, endPoint x: 552, endPoint y: 201, distance: 287.2
click at [558, 266] on textarea "Hello, I am the founder of [DOMAIN_NAME] and [URL]. [PERSON_NAME] reached out a…" at bounding box center [697, 301] width 279 height 70
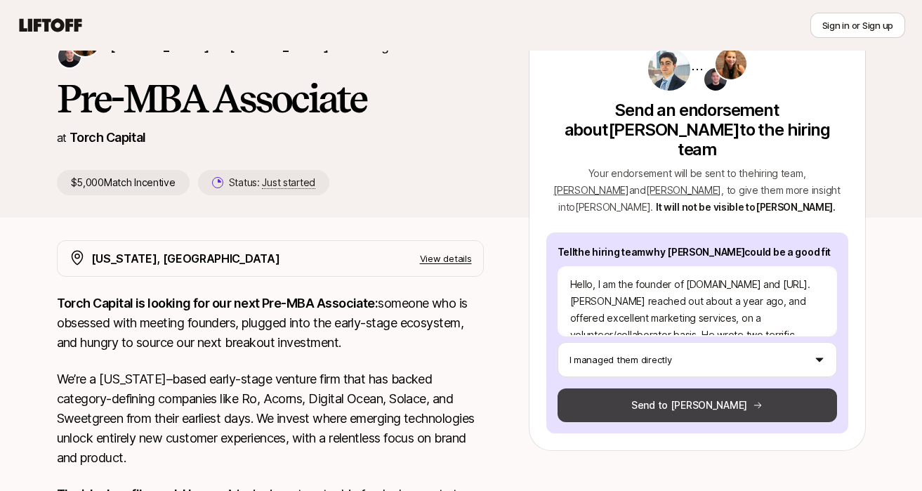
click at [663, 388] on button "Send to [PERSON_NAME]" at bounding box center [697, 405] width 279 height 34
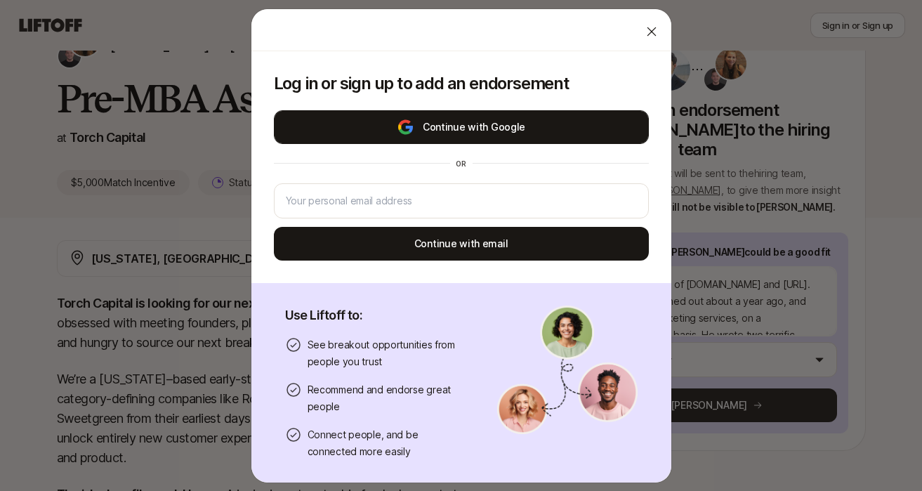
click at [441, 124] on button "Continue with Google" at bounding box center [461, 127] width 375 height 34
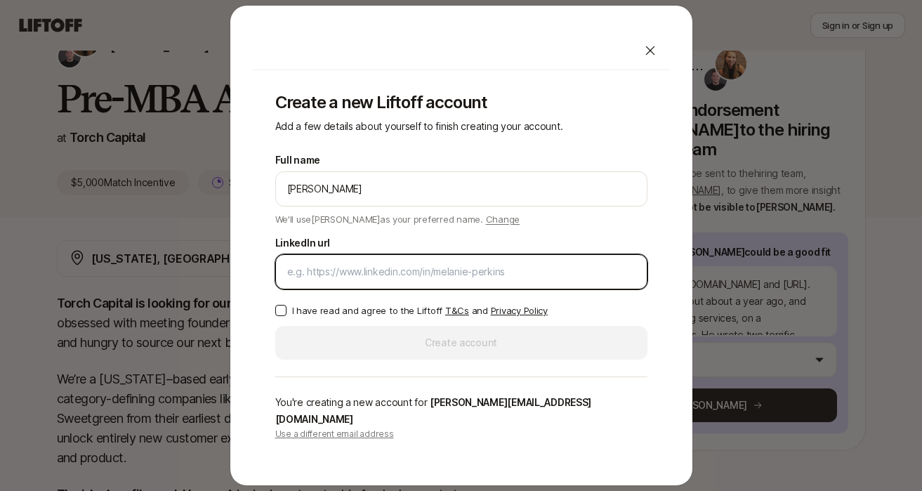
paste input "[URL][DOMAIN_NAME][PERSON_NAME]"
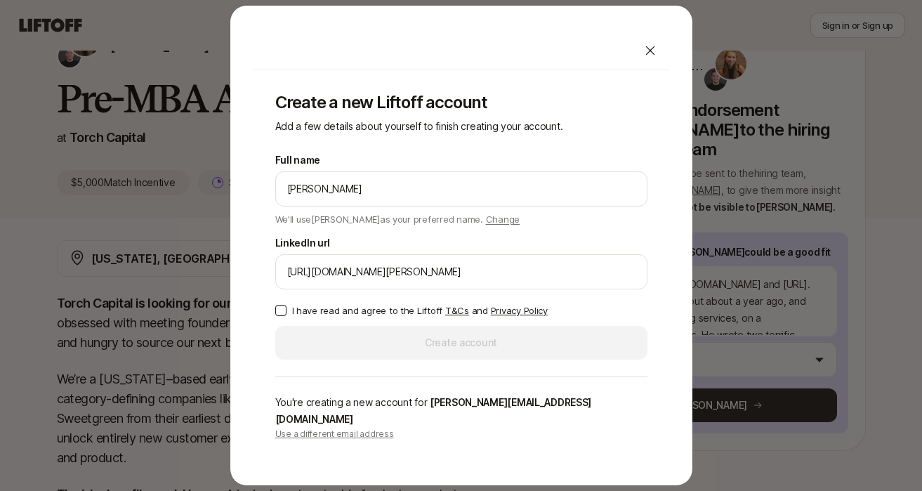
click at [285, 316] on button "I have read and agree to the Liftoff T&Cs and Privacy Policy" at bounding box center [280, 310] width 11 height 11
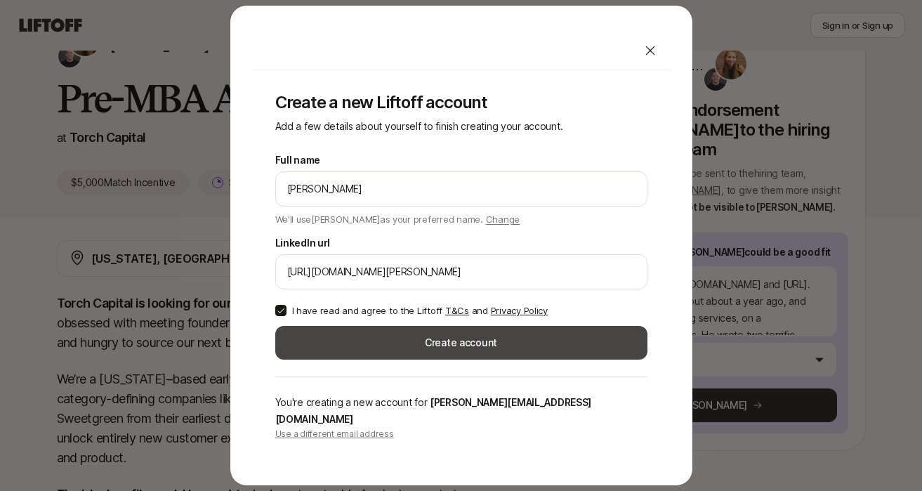
click at [423, 351] on button "Create account" at bounding box center [461, 343] width 372 height 34
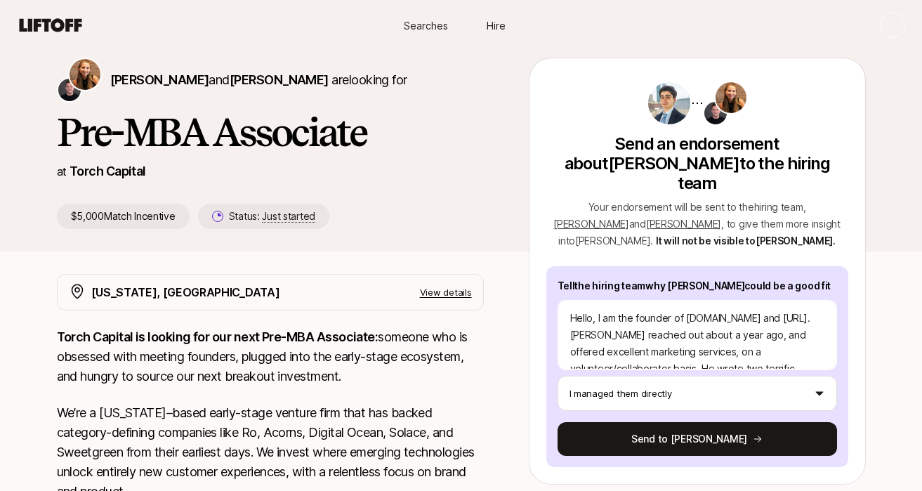
scroll to position [83, 0]
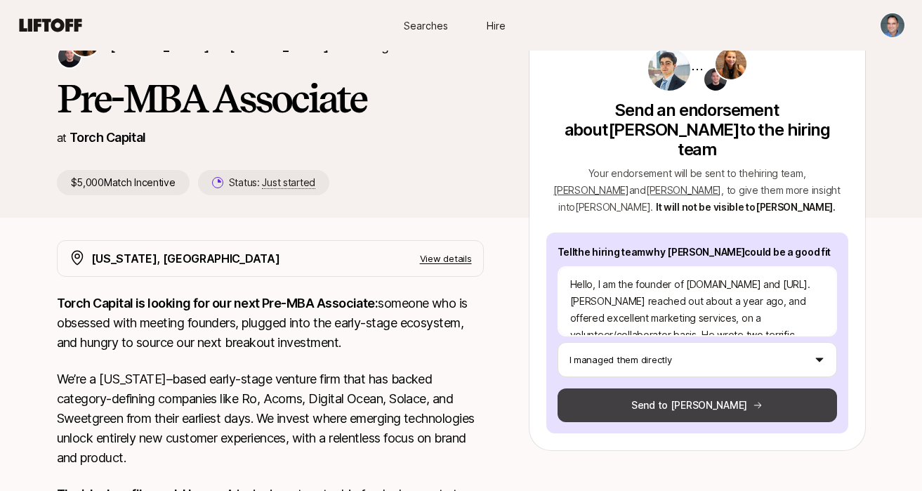
click at [666, 388] on button "Send to [PERSON_NAME]" at bounding box center [697, 405] width 279 height 34
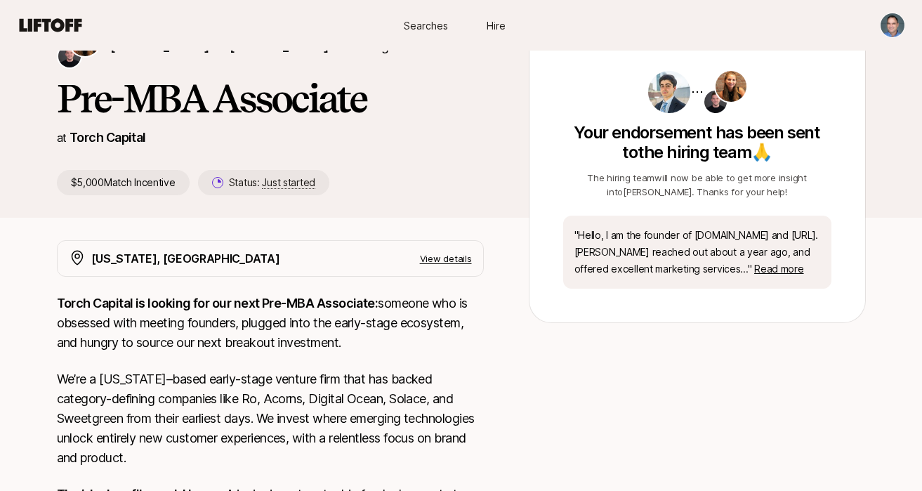
click at [790, 277] on p "" Hello, I am the founder of [DOMAIN_NAME] and [URL]. [PERSON_NAME] reached out…" at bounding box center [697, 252] width 246 height 51
click at [789, 273] on span "Read more" at bounding box center [778, 269] width 49 height 12
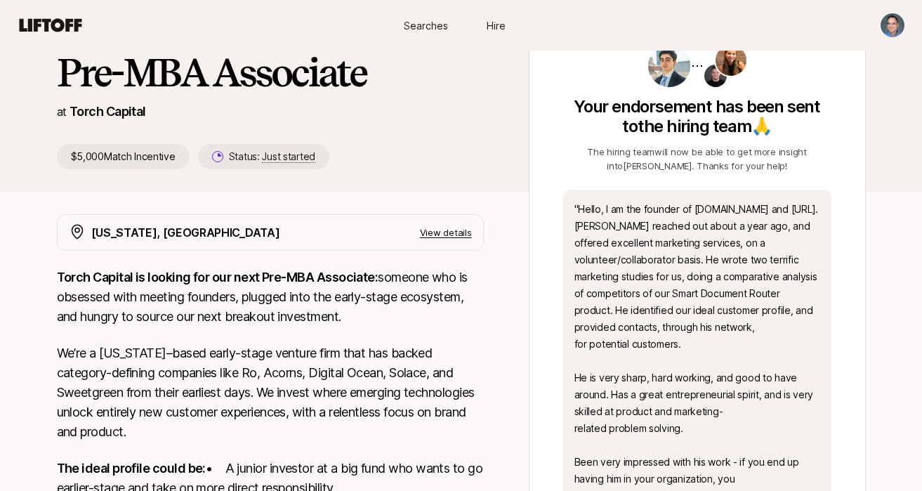
scroll to position [0, 0]
